Goal: Navigation & Orientation: Find specific page/section

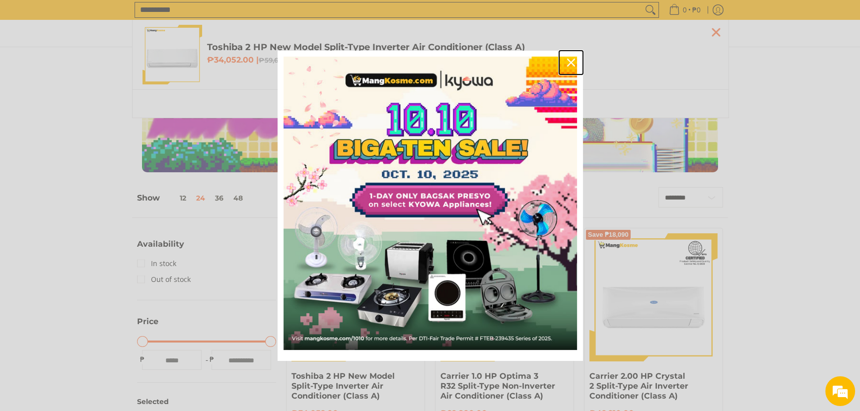
click at [572, 60] on icon "close icon" at bounding box center [571, 63] width 8 height 8
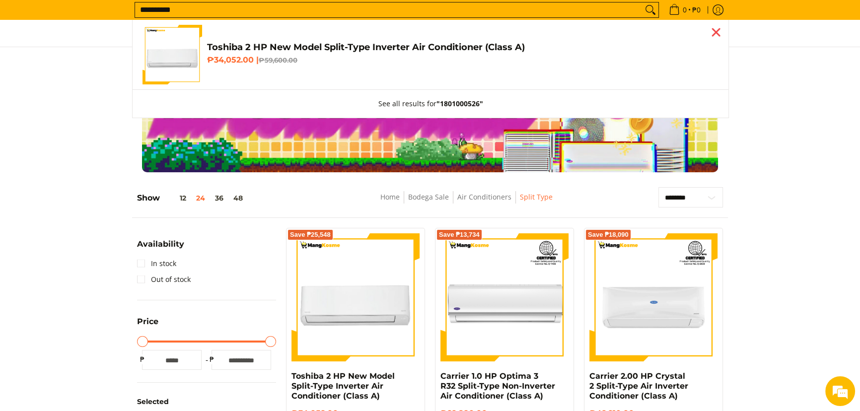
click at [717, 34] on div "Close pop up" at bounding box center [715, 32] width 15 height 15
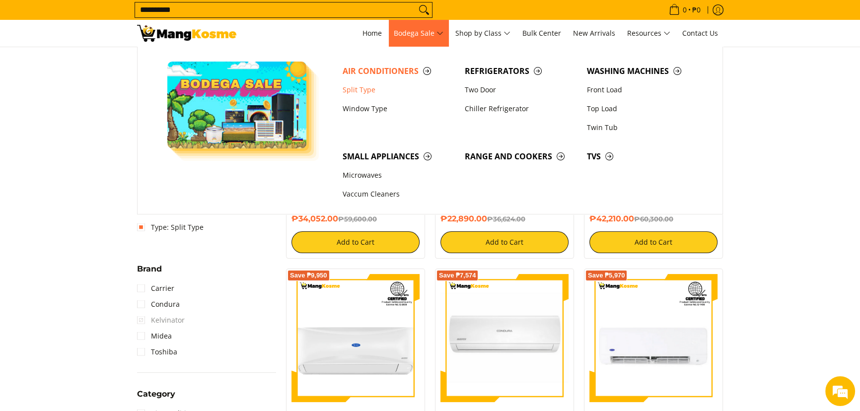
scroll to position [180, 0]
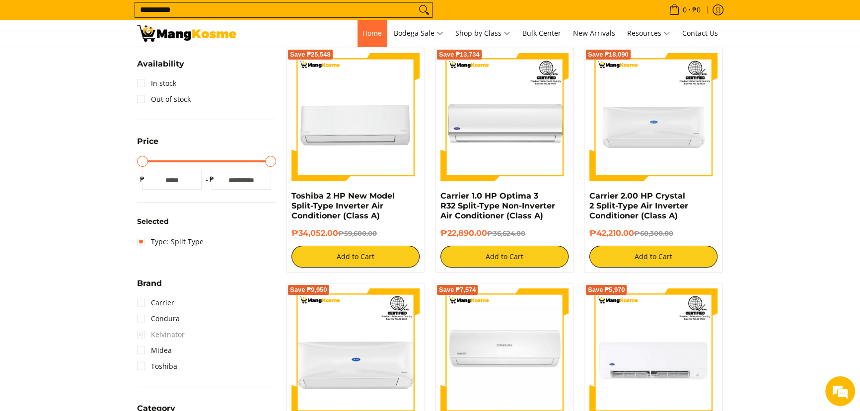
click at [372, 22] on link "Home" at bounding box center [371, 33] width 29 height 27
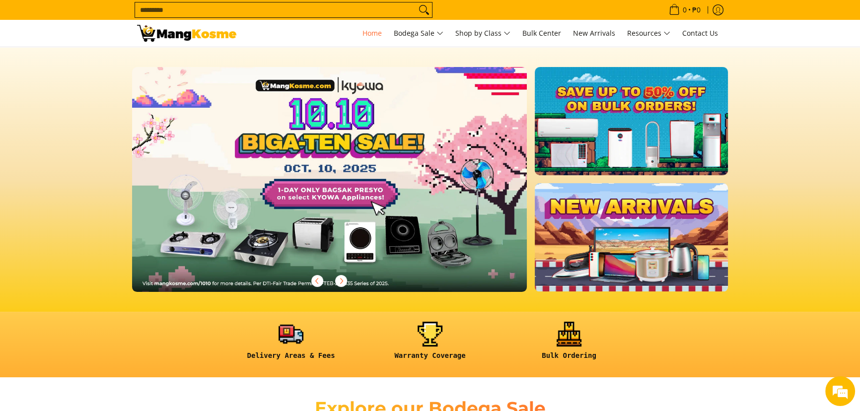
click at [757, 151] on section at bounding box center [430, 179] width 860 height 265
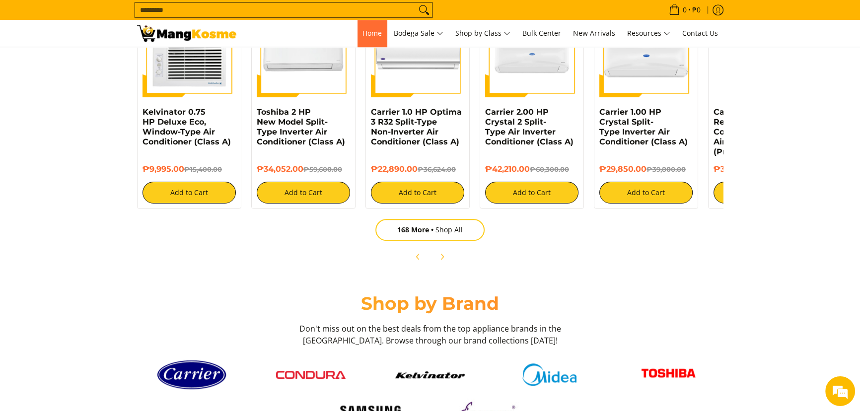
scroll to position [0, 789]
click at [362, 31] on span "Home" at bounding box center [371, 32] width 19 height 9
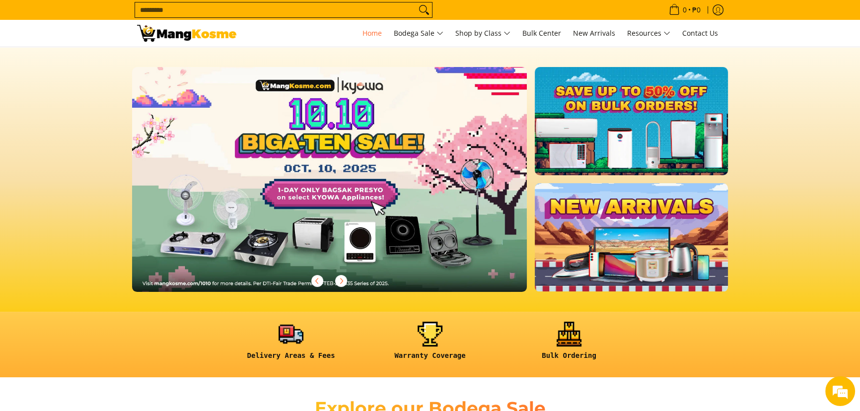
click at [667, 130] on link at bounding box center [630, 121] width 193 height 108
